Goal: Task Accomplishment & Management: Manage account settings

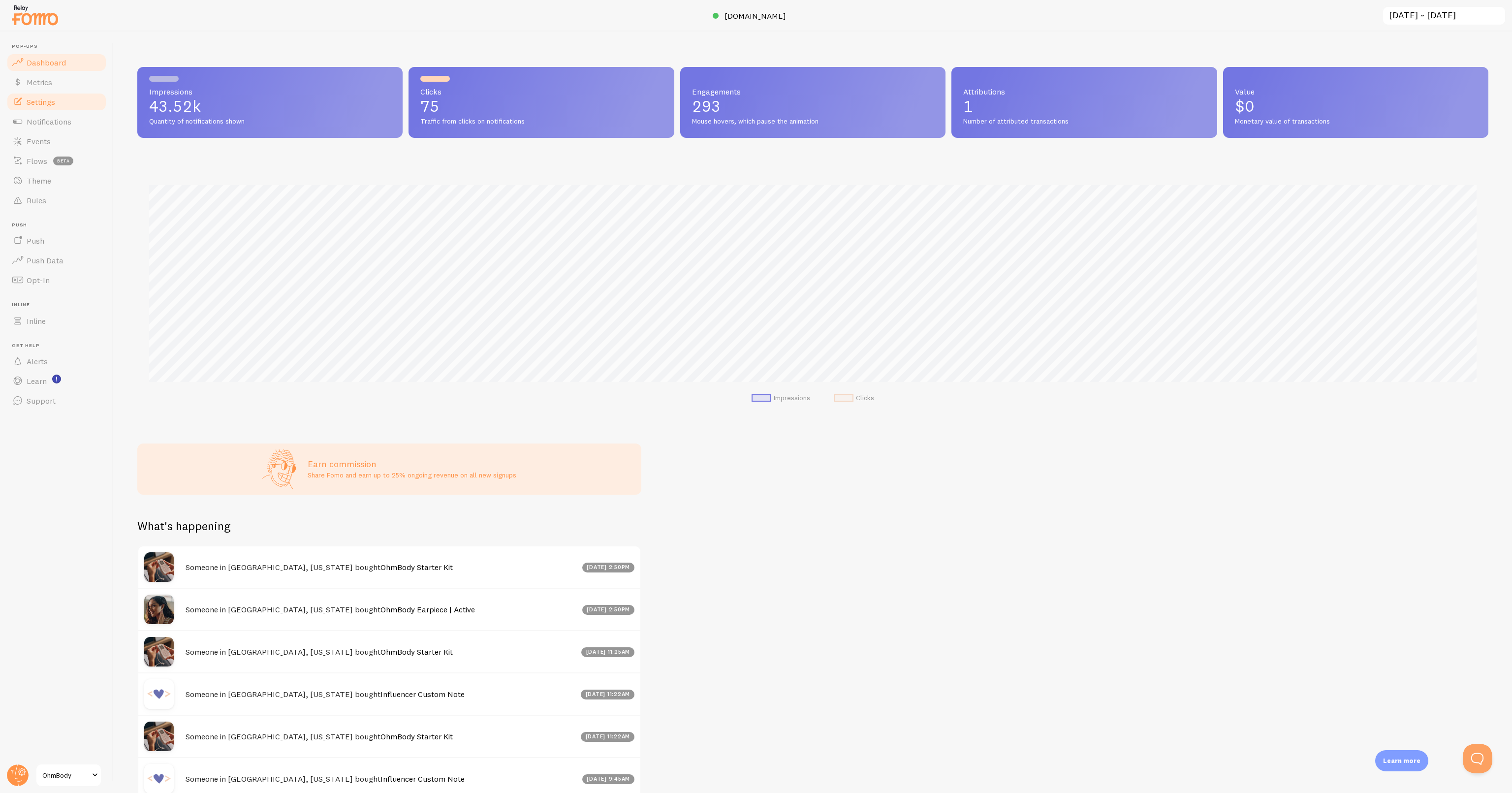
click at [44, 99] on span "Settings" at bounding box center [40, 102] width 28 height 10
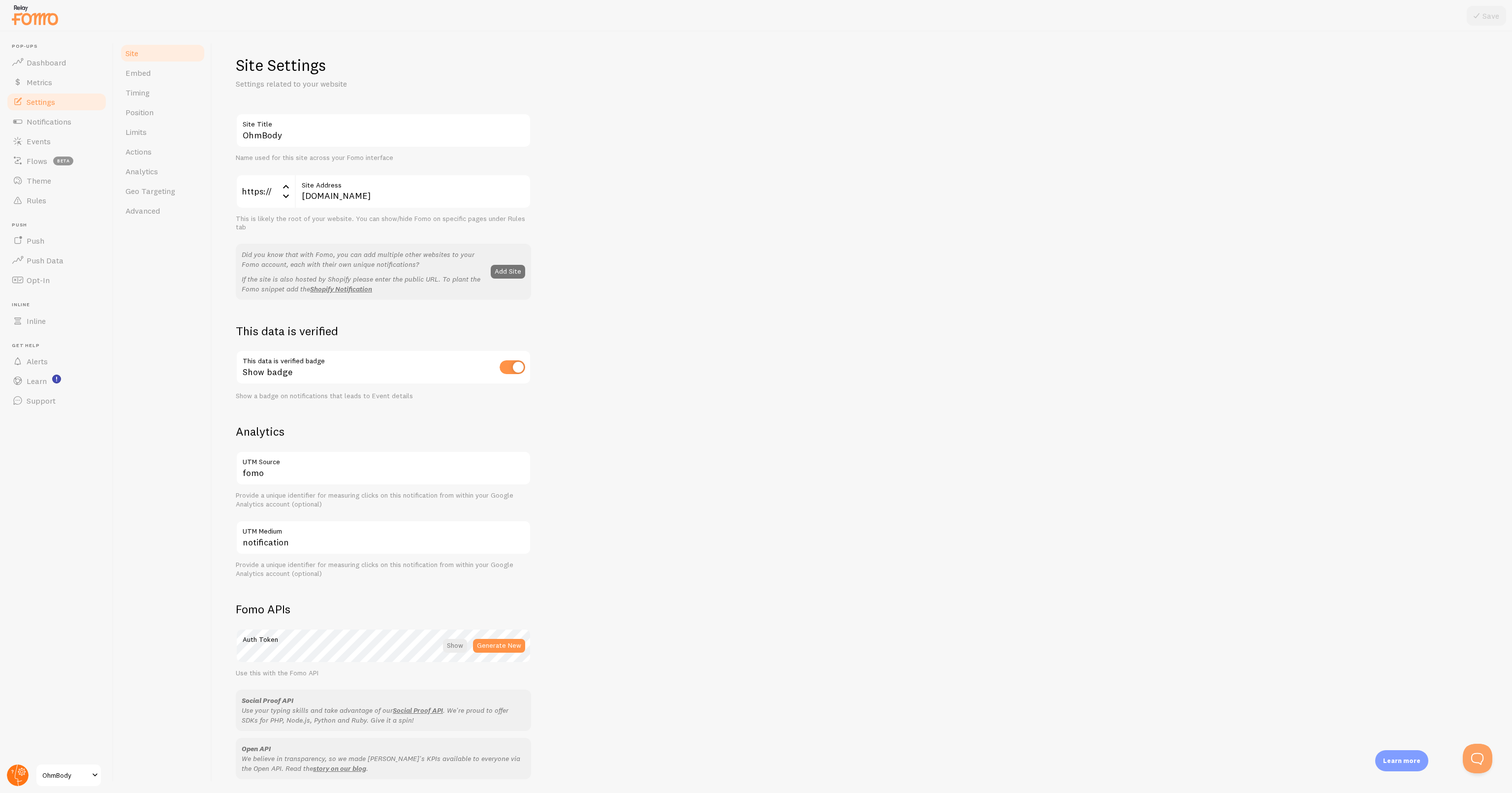
click at [16, 774] on circle at bounding box center [18, 775] width 21 height 22
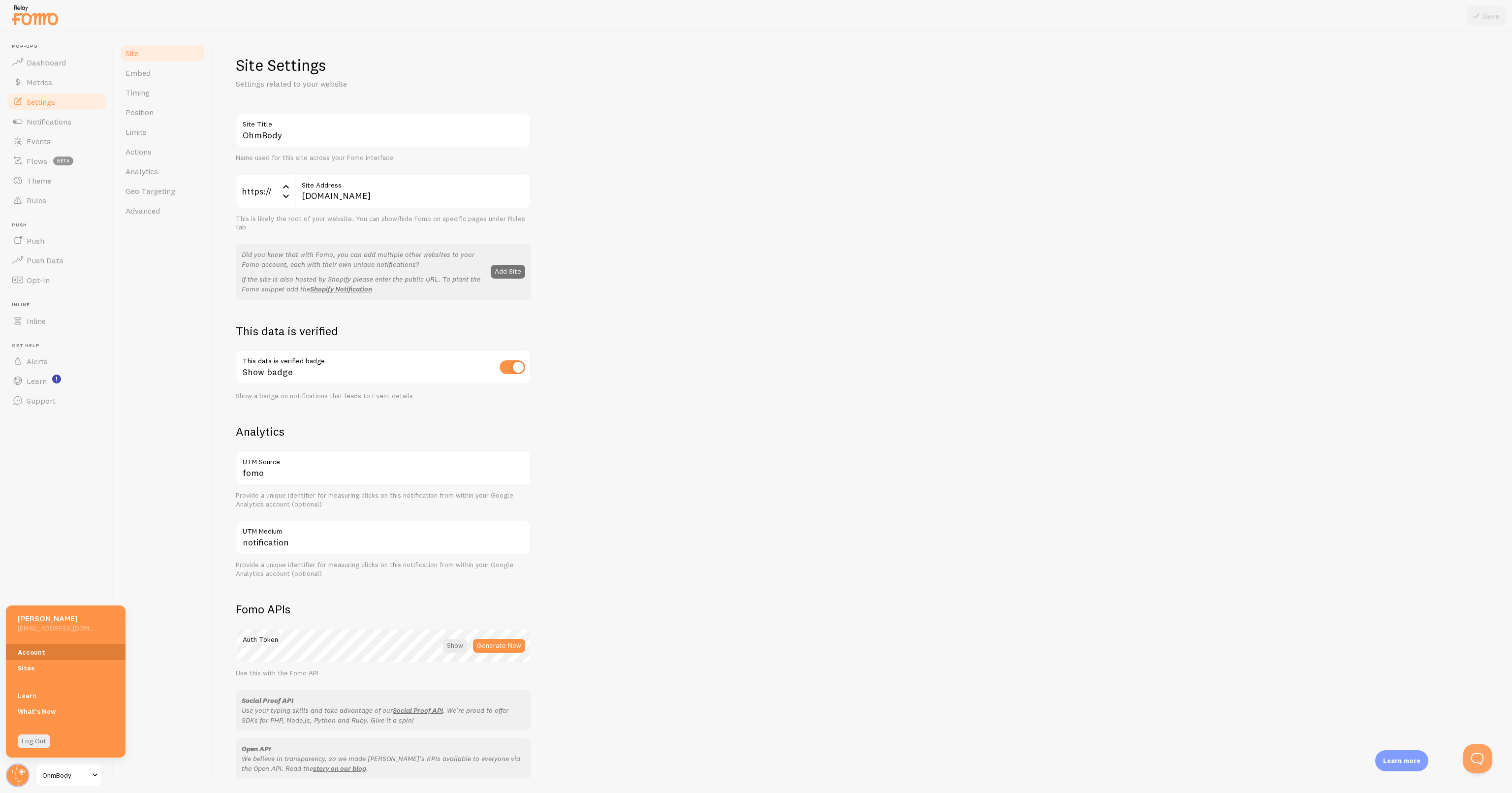
click at [28, 650] on link "Account" at bounding box center [65, 652] width 119 height 16
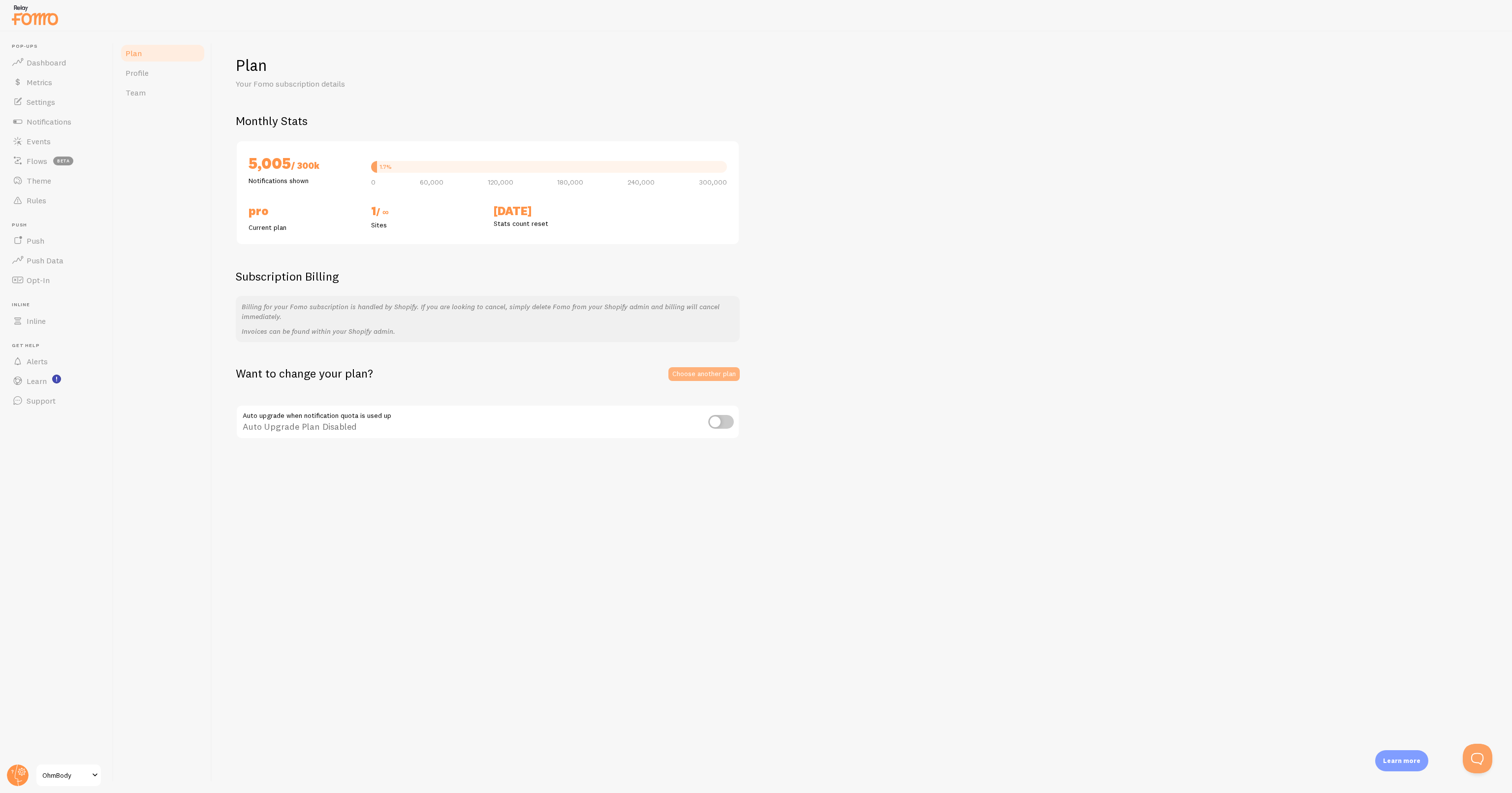
click at [719, 379] on link "Choose another plan" at bounding box center [704, 374] width 71 height 14
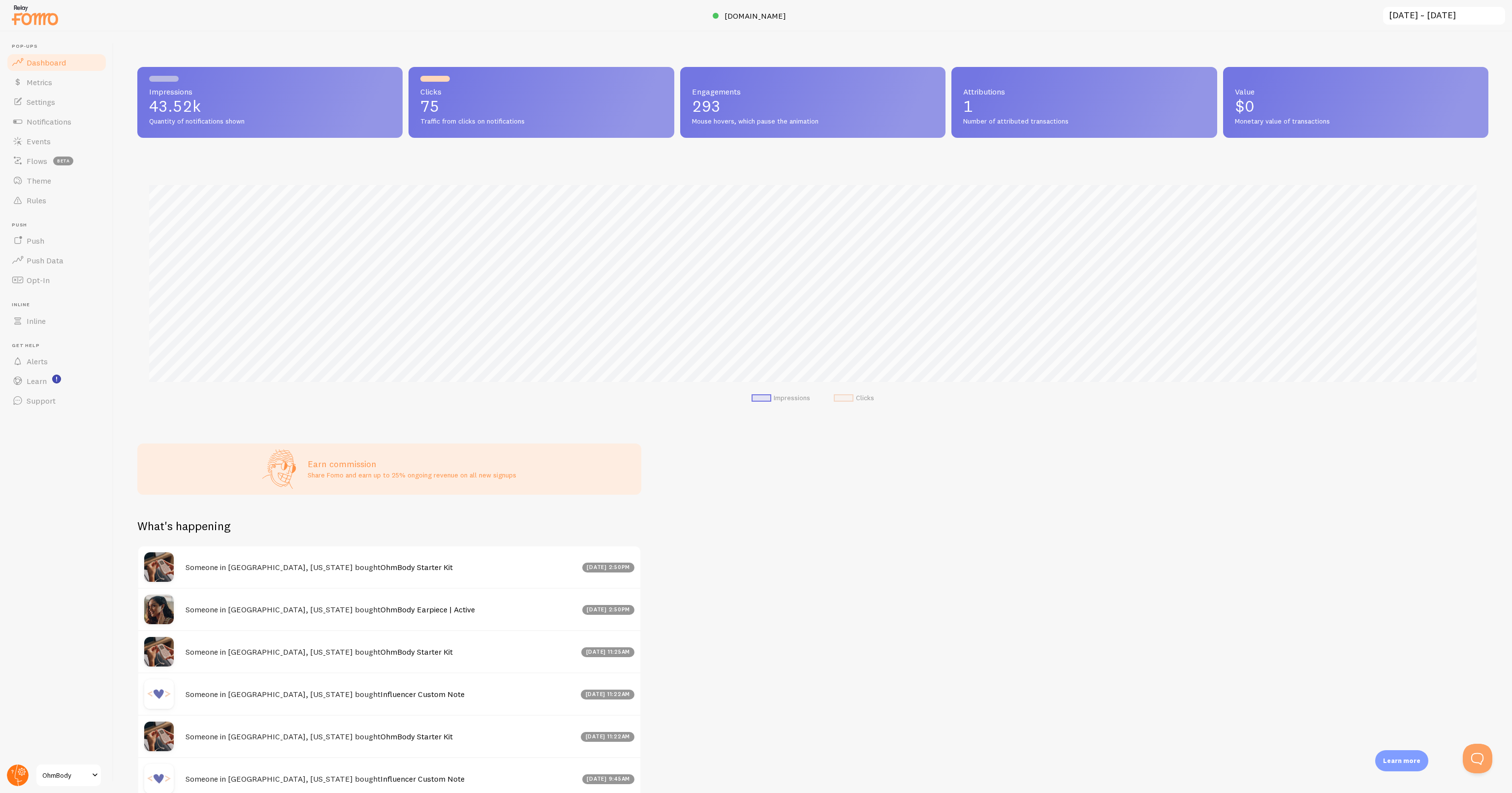
click at [19, 780] on circle at bounding box center [18, 775] width 21 height 22
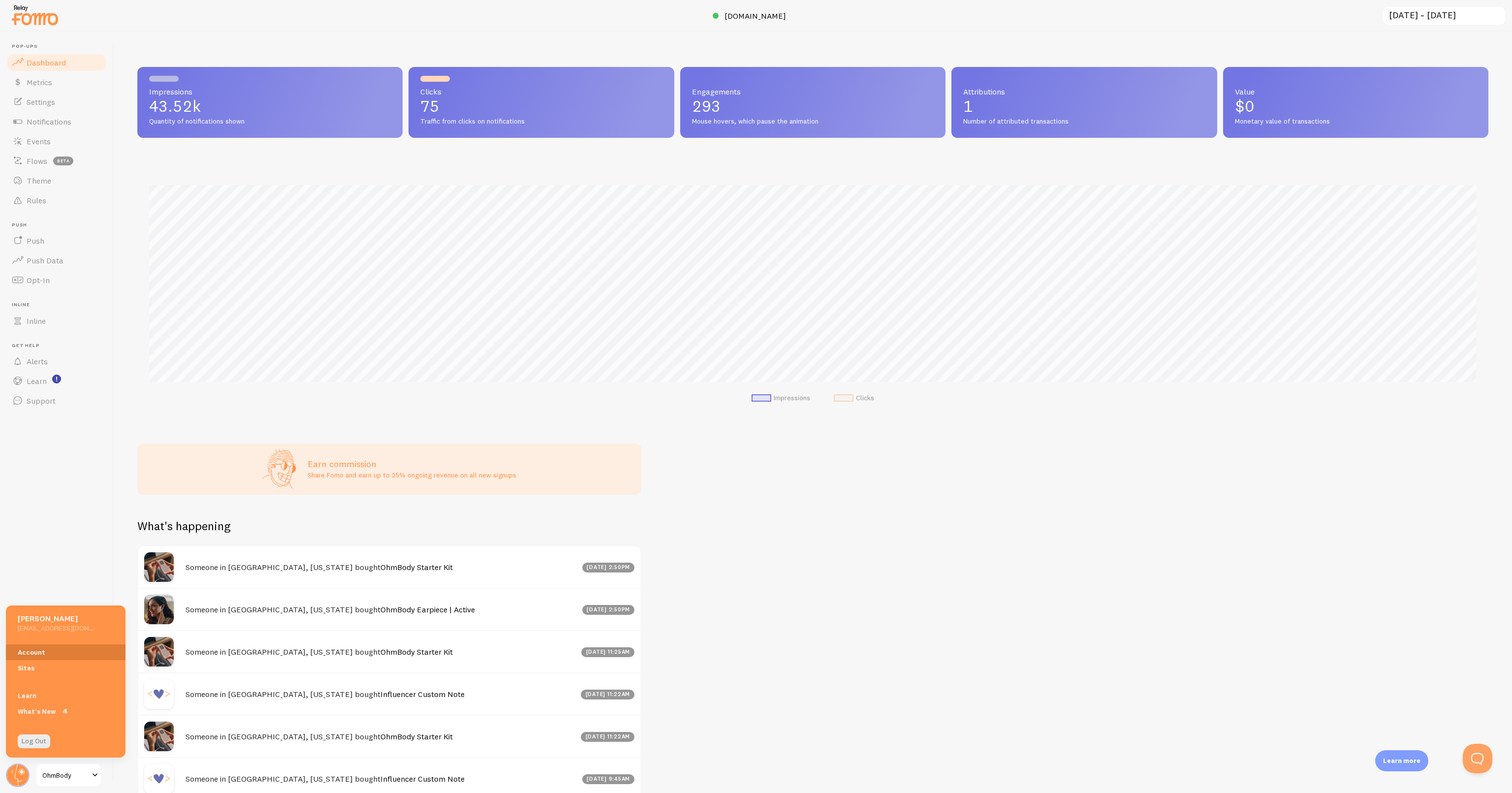
click at [42, 651] on link "Account" at bounding box center [65, 652] width 119 height 16
